Goal: Obtain resource: Download file/media

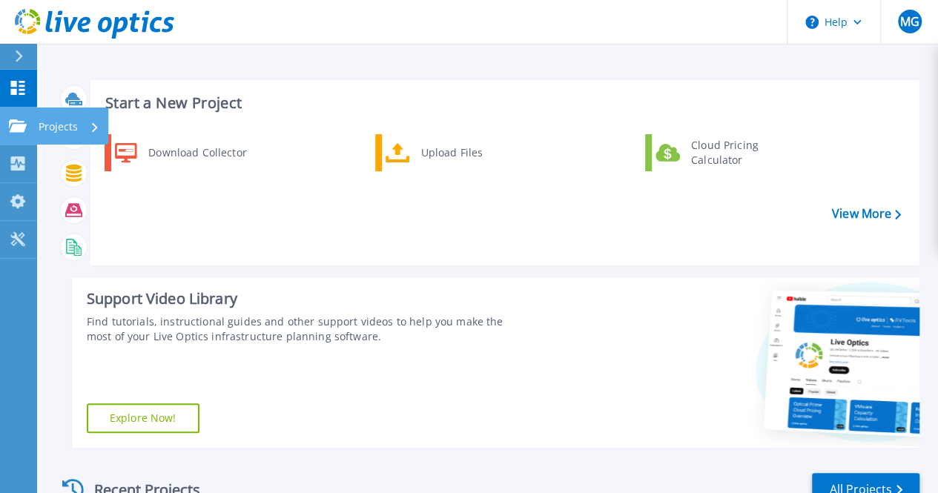
click at [39, 130] on p "Projects" at bounding box center [58, 126] width 39 height 39
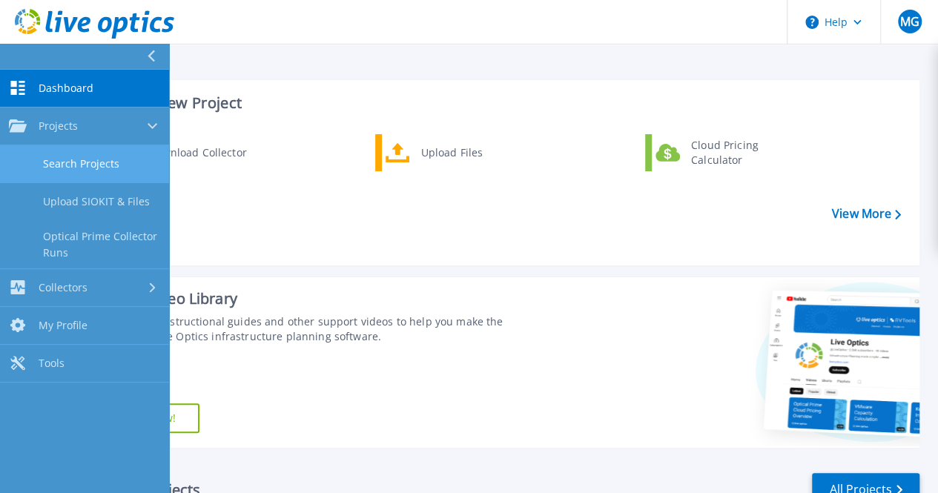
click at [74, 161] on link "Search Projects" at bounding box center [84, 164] width 169 height 38
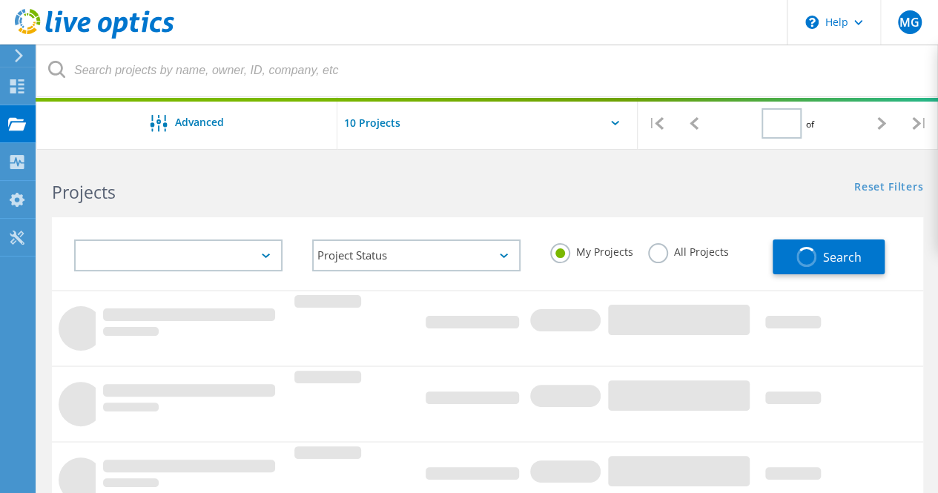
type input "1"
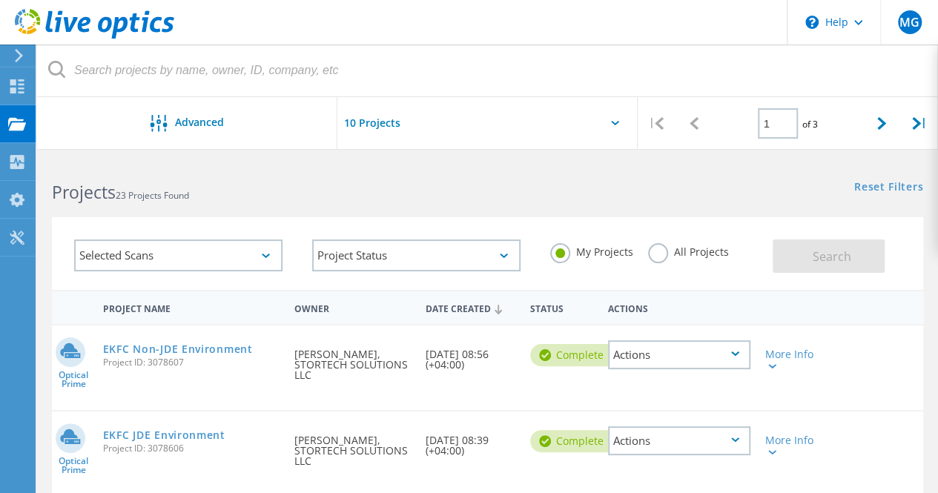
click at [724, 361] on div "Actions" at bounding box center [679, 354] width 142 height 29
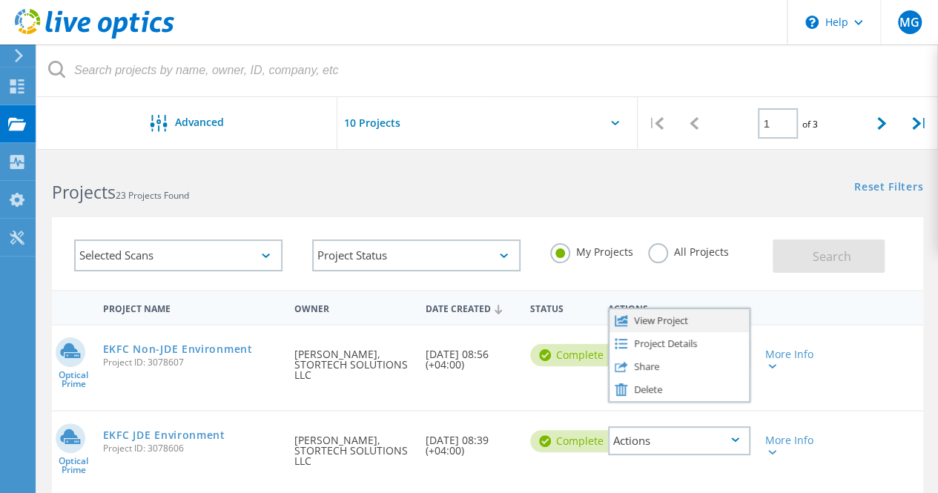
click at [669, 318] on div "View Project" at bounding box center [678, 320] width 139 height 23
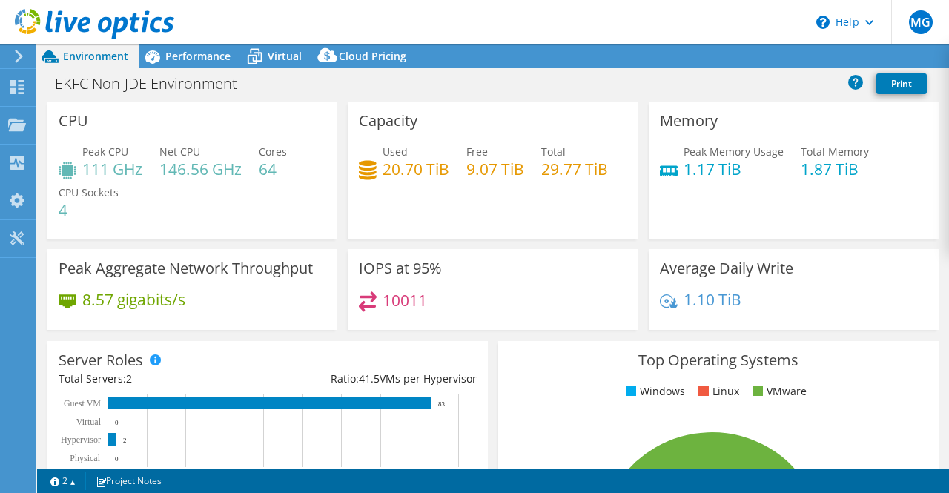
select select "USD"
click at [685, 53] on link "Reports" at bounding box center [698, 56] width 71 height 23
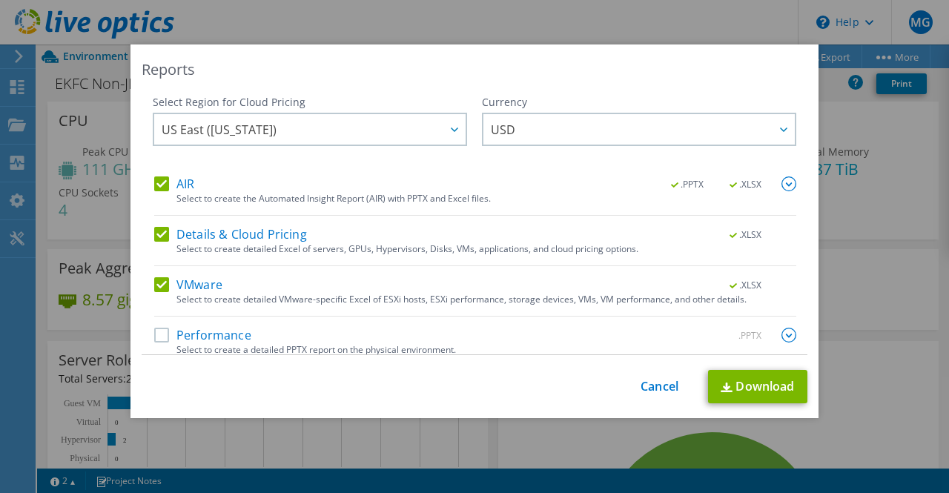
click at [155, 334] on label "Performance" at bounding box center [202, 335] width 97 height 15
click at [0, 0] on input "Performance" at bounding box center [0, 0] width 0 height 0
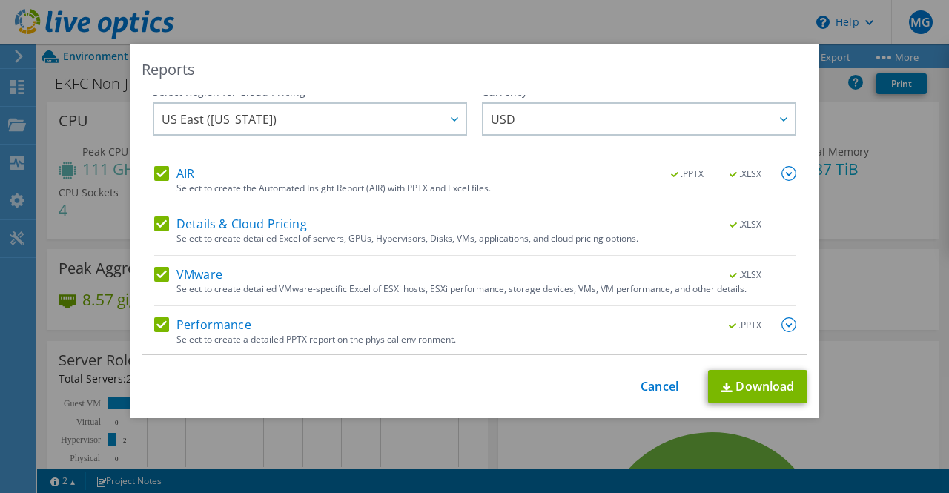
click at [157, 223] on label "Details & Cloud Pricing" at bounding box center [230, 223] width 153 height 15
click at [0, 0] on input "Details & Cloud Pricing" at bounding box center [0, 0] width 0 height 0
click at [741, 389] on link "Download" at bounding box center [757, 386] width 99 height 33
click at [642, 388] on link "Cancel" at bounding box center [660, 387] width 38 height 14
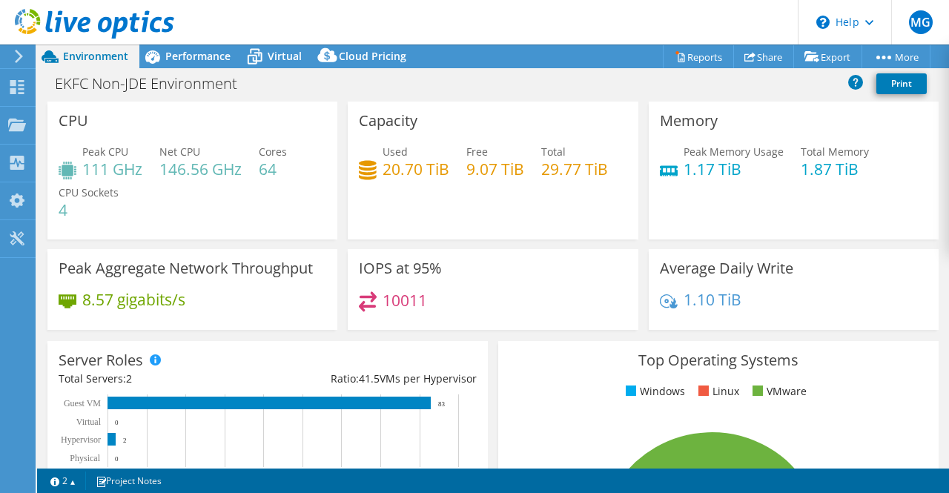
click at [15, 57] on icon at bounding box center [18, 56] width 11 height 13
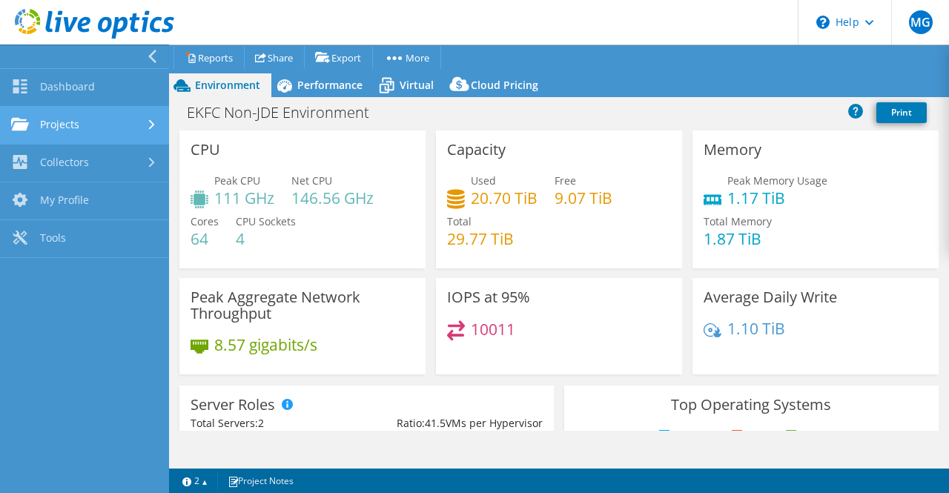
click at [69, 116] on link "Projects" at bounding box center [84, 126] width 169 height 38
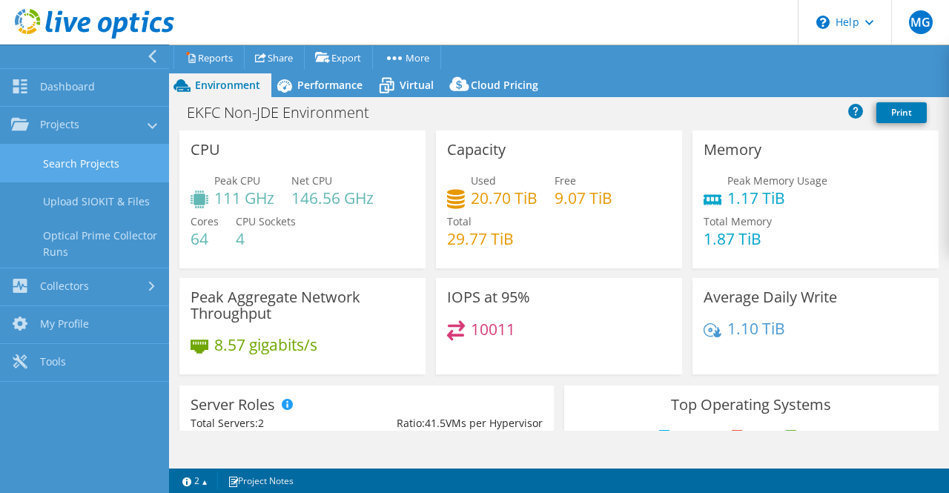
click at [94, 159] on link "Search Projects" at bounding box center [84, 164] width 169 height 38
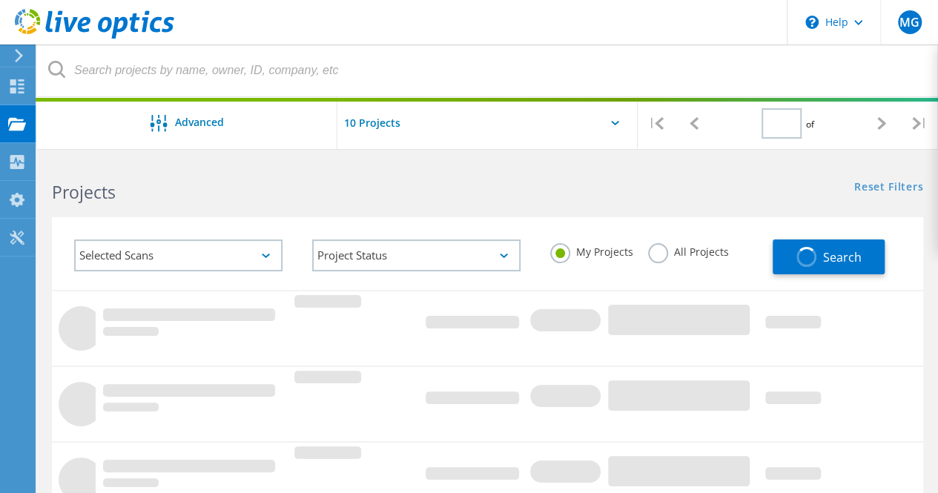
type input "1"
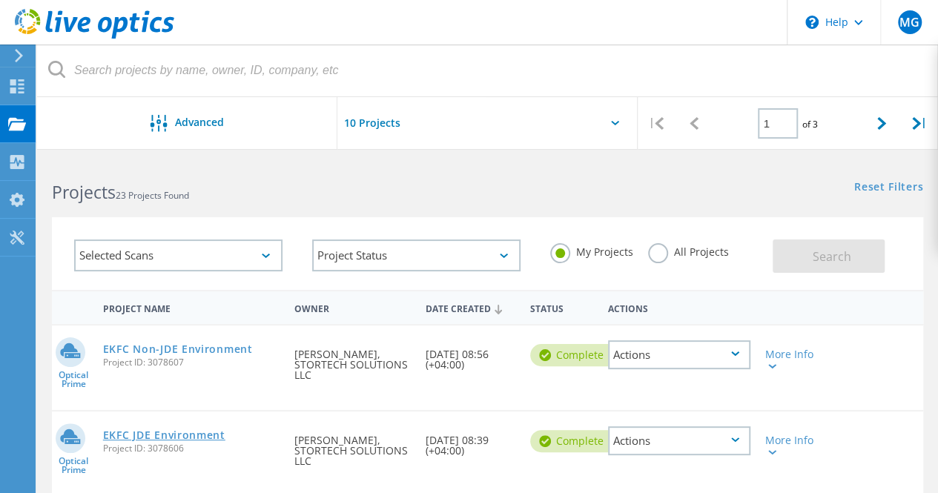
click at [145, 440] on link "EKFC JDE Environment" at bounding box center [164, 435] width 122 height 10
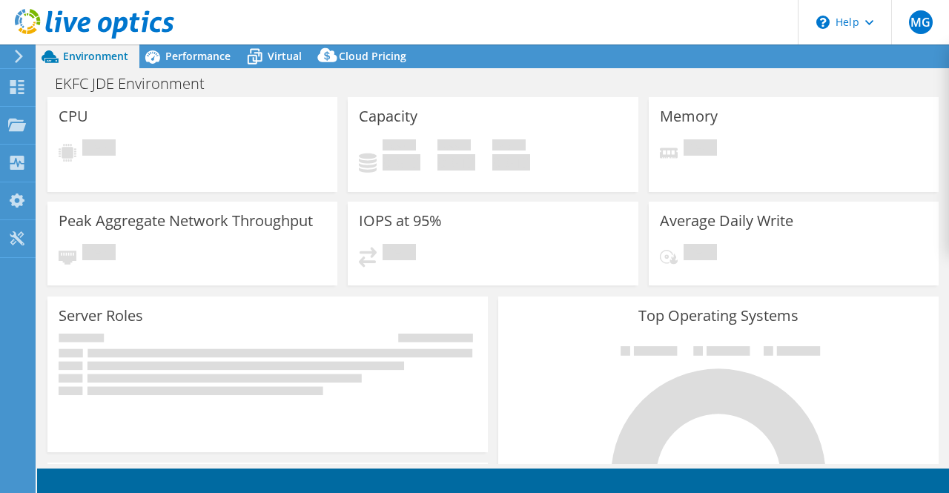
select select "USD"
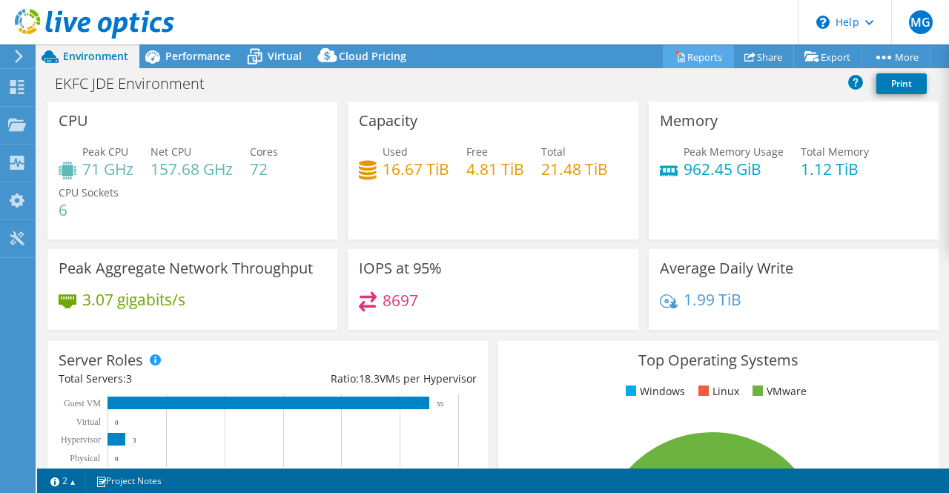
click at [682, 55] on link "Reports" at bounding box center [698, 56] width 71 height 23
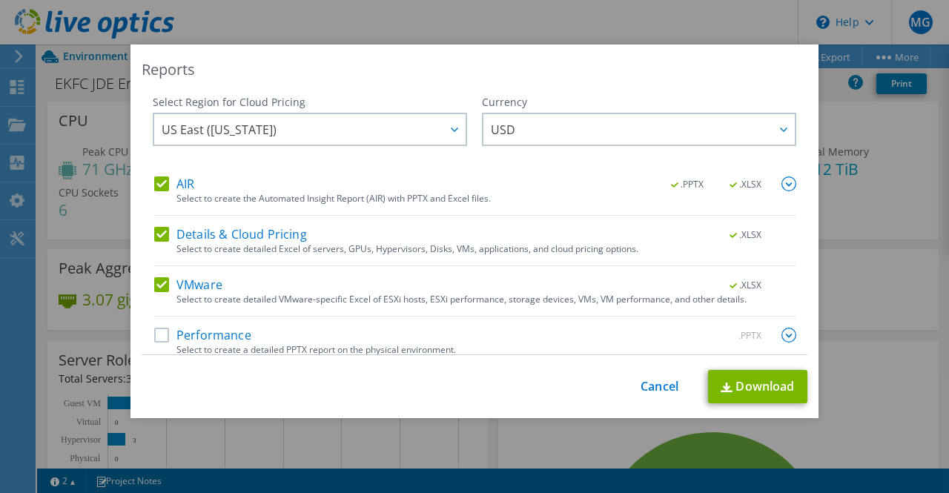
click at [154, 331] on label "Performance" at bounding box center [202, 335] width 97 height 15
click at [0, 0] on input "Performance" at bounding box center [0, 0] width 0 height 0
click at [156, 229] on label "Details & Cloud Pricing" at bounding box center [230, 234] width 153 height 15
click at [0, 0] on input "Details & Cloud Pricing" at bounding box center [0, 0] width 0 height 0
click at [156, 229] on label "Details & Cloud Pricing" at bounding box center [230, 234] width 153 height 15
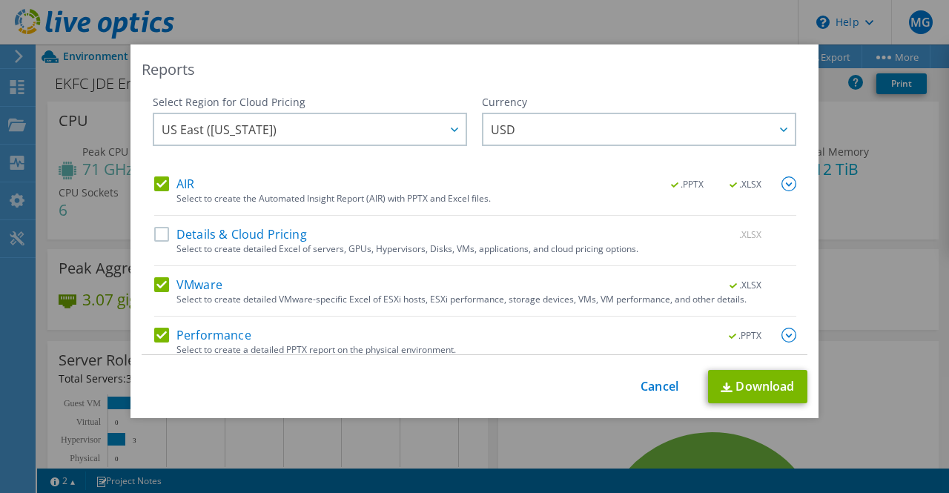
click at [0, 0] on input "Details & Cloud Pricing" at bounding box center [0, 0] width 0 height 0
click at [739, 388] on link "Download" at bounding box center [757, 386] width 99 height 33
